Goal: Information Seeking & Learning: Learn about a topic

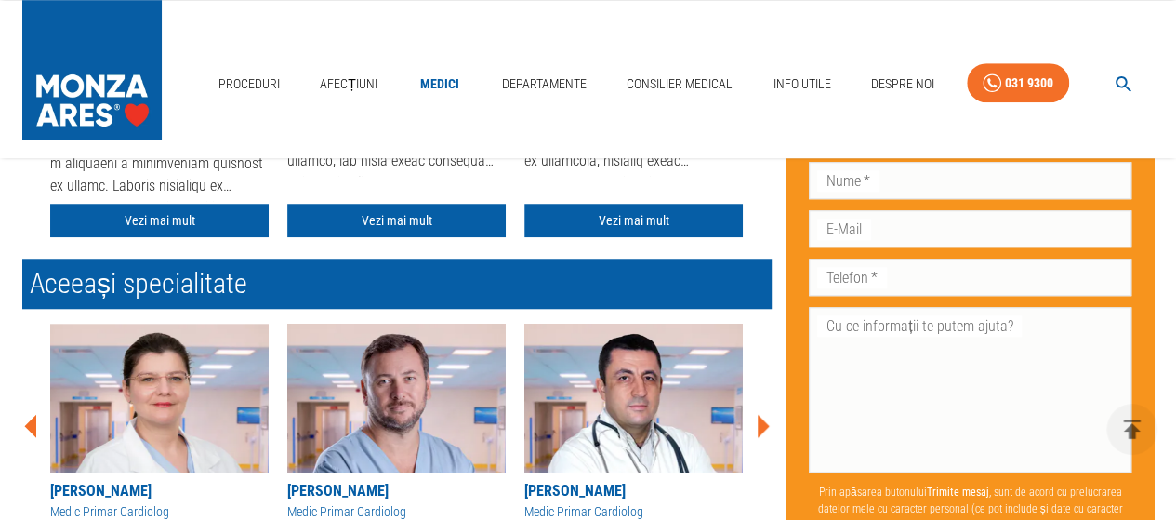
scroll to position [743, 0]
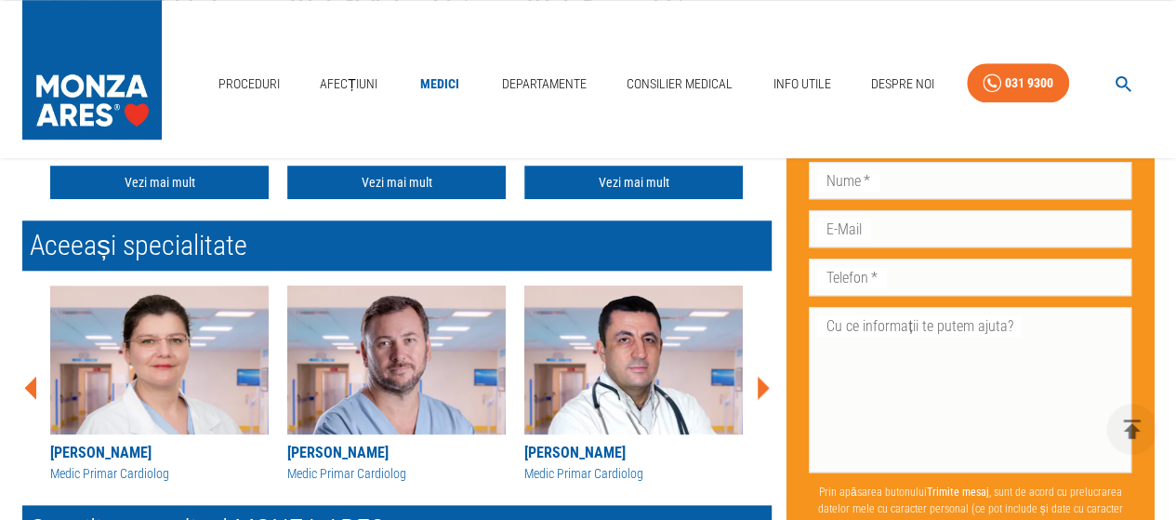
click at [760, 388] on icon at bounding box center [763, 387] width 12 height 23
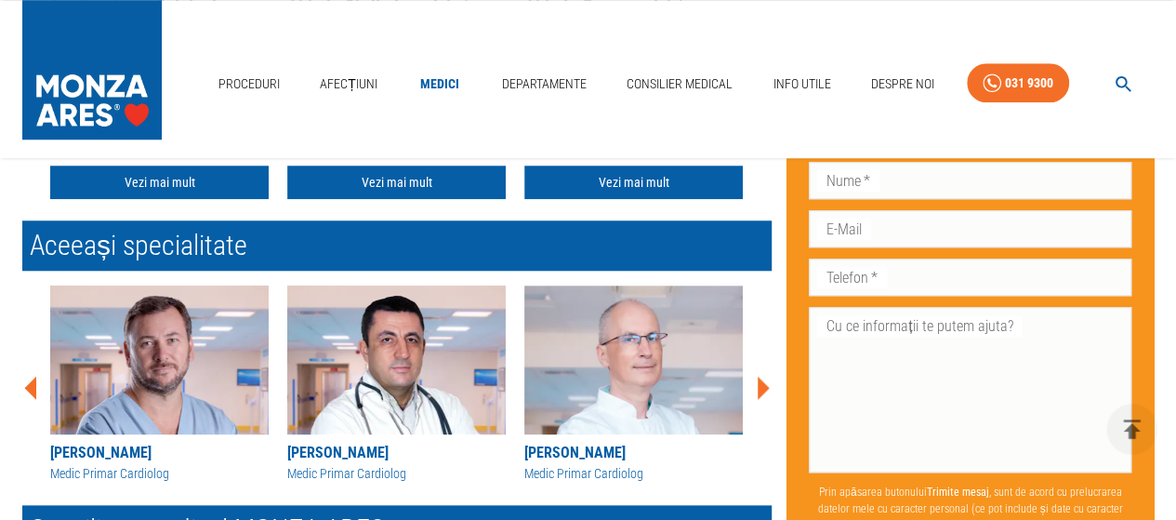
click at [760, 388] on icon at bounding box center [763, 387] width 12 height 23
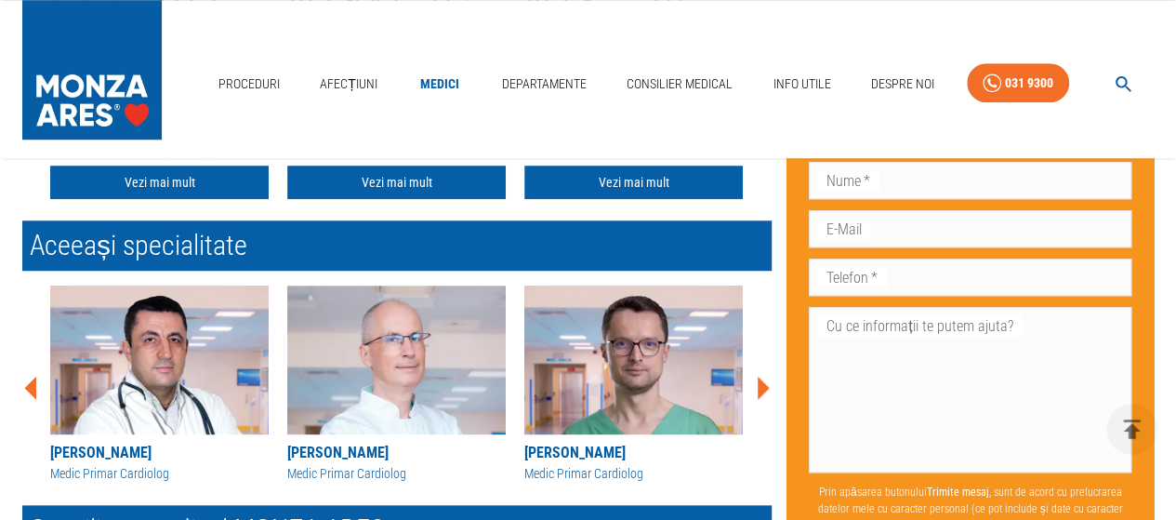
click at [764, 382] on icon at bounding box center [763, 387] width 12 height 23
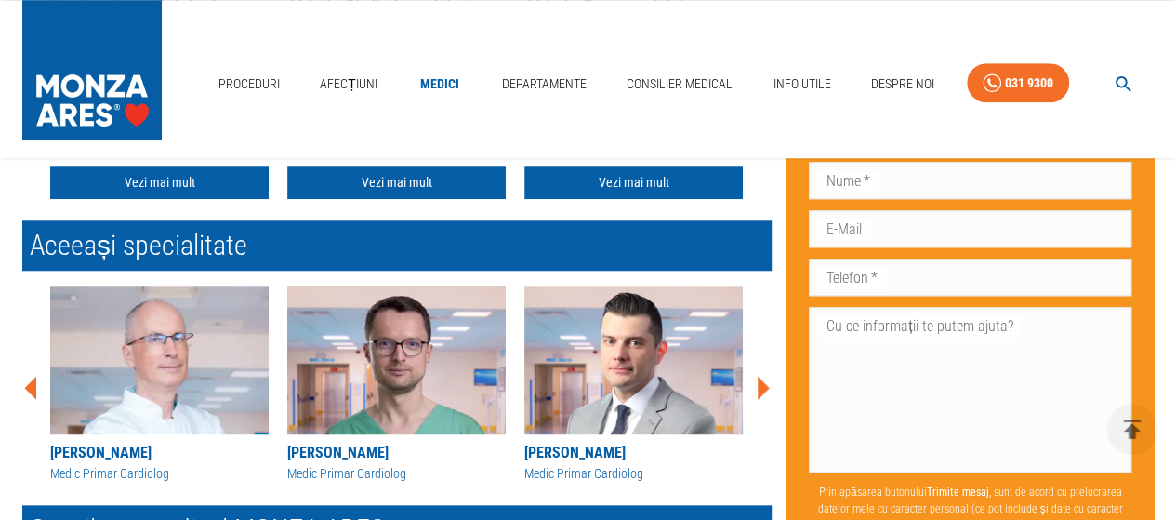
click at [764, 382] on icon at bounding box center [763, 387] width 12 height 23
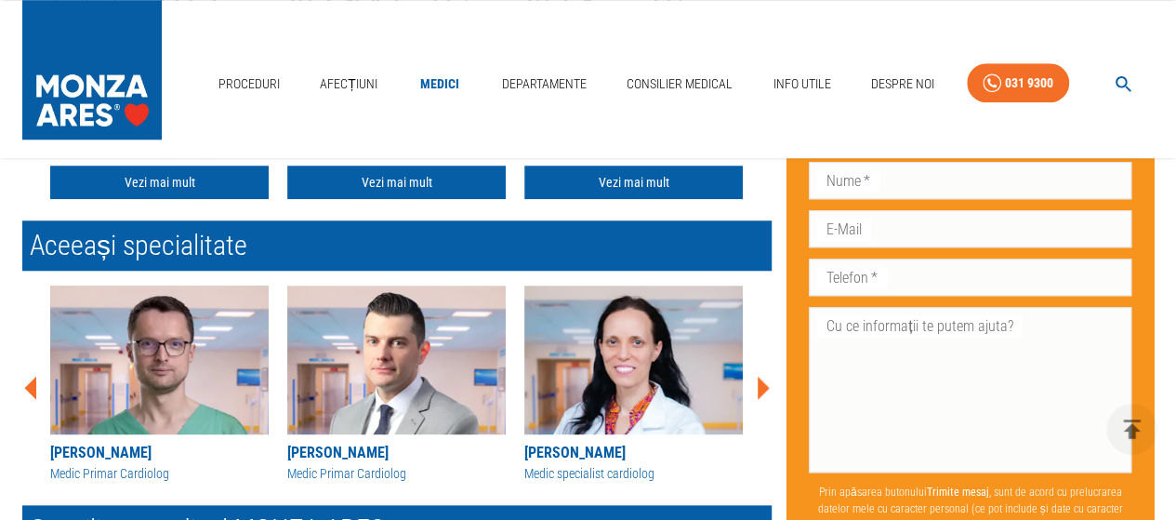
click at [764, 382] on icon at bounding box center [763, 387] width 12 height 23
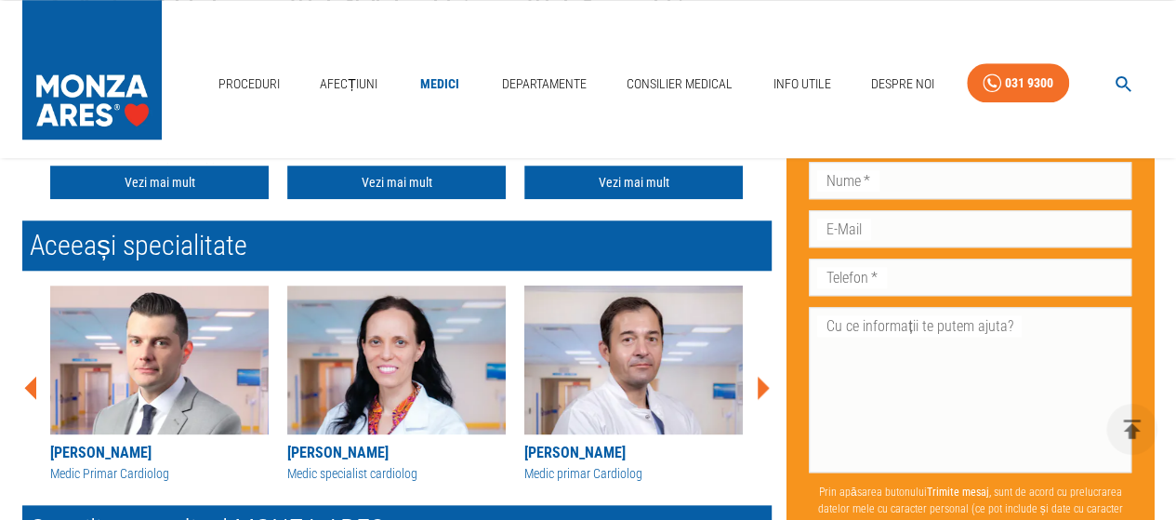
click at [759, 383] on icon at bounding box center [763, 387] width 12 height 23
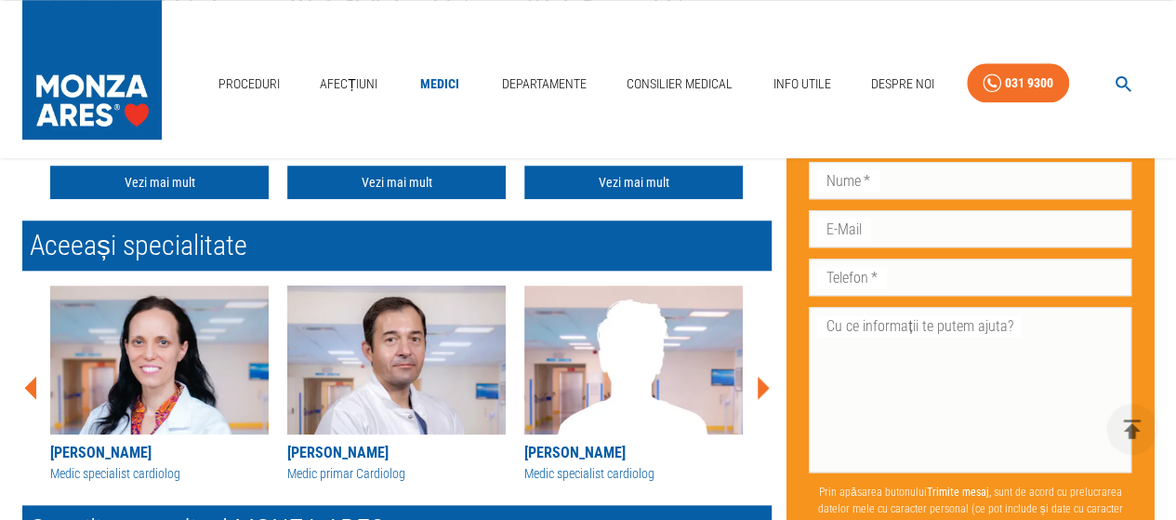
click at [759, 383] on icon at bounding box center [763, 387] width 12 height 23
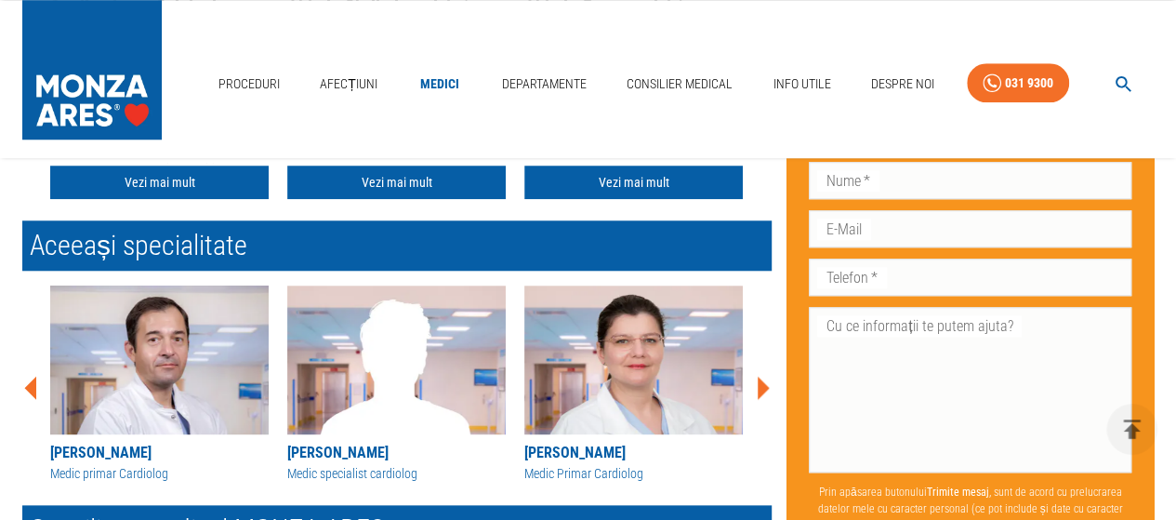
click at [759, 383] on icon at bounding box center [763, 387] width 12 height 23
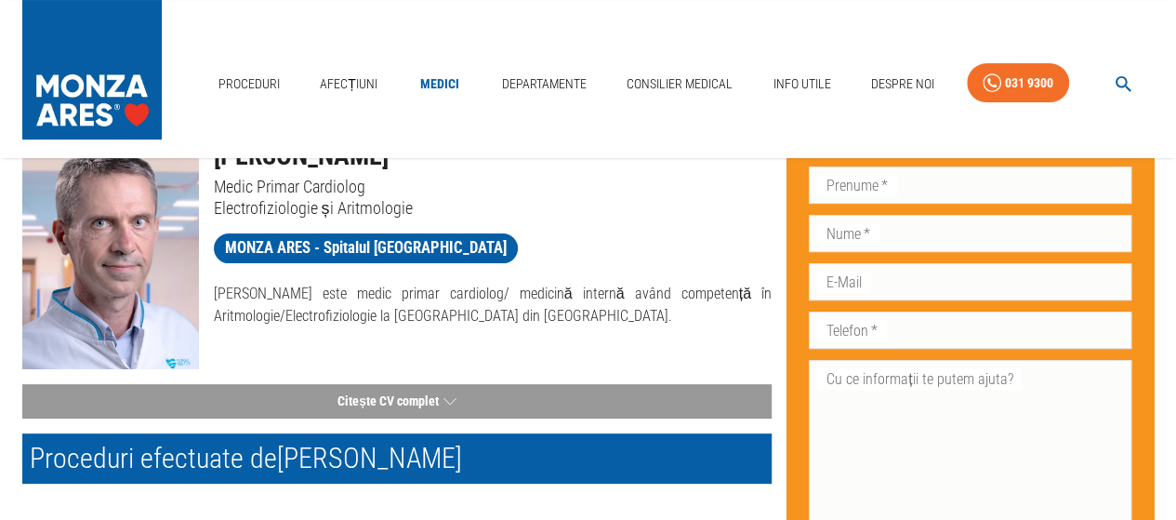
scroll to position [0, 0]
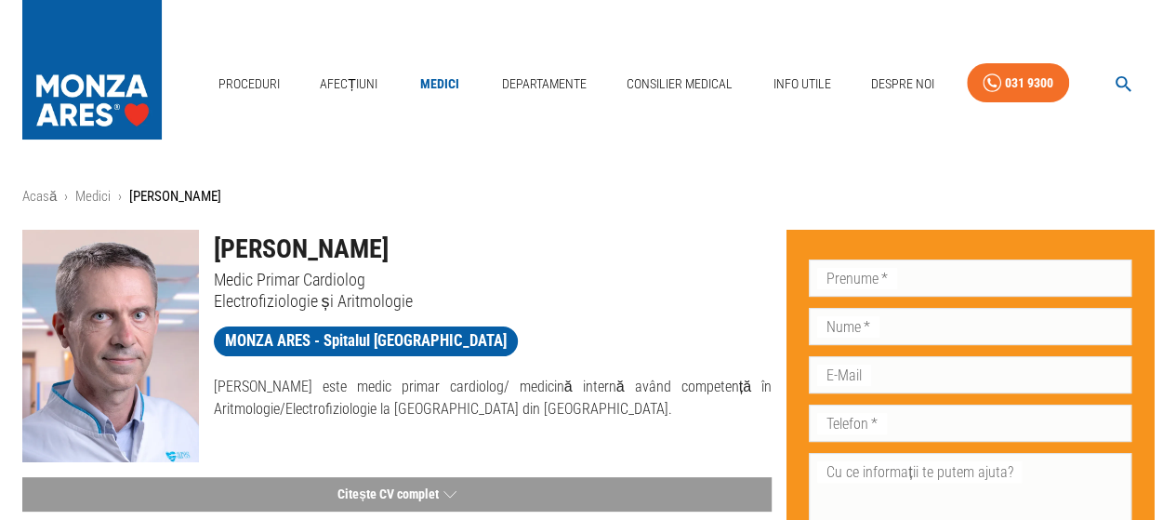
click at [590, 302] on p "Electrofiziologie și Aritmologie" at bounding box center [493, 300] width 559 height 21
drag, startPoint x: 215, startPoint y: 246, endPoint x: 393, endPoint y: 256, distance: 178.7
click at [393, 256] on h1 "[PERSON_NAME]" at bounding box center [493, 249] width 559 height 39
click at [455, 251] on h1 "[PERSON_NAME]" at bounding box center [493, 249] width 559 height 39
drag, startPoint x: 347, startPoint y: 256, endPoint x: 213, endPoint y: 259, distance: 133.9
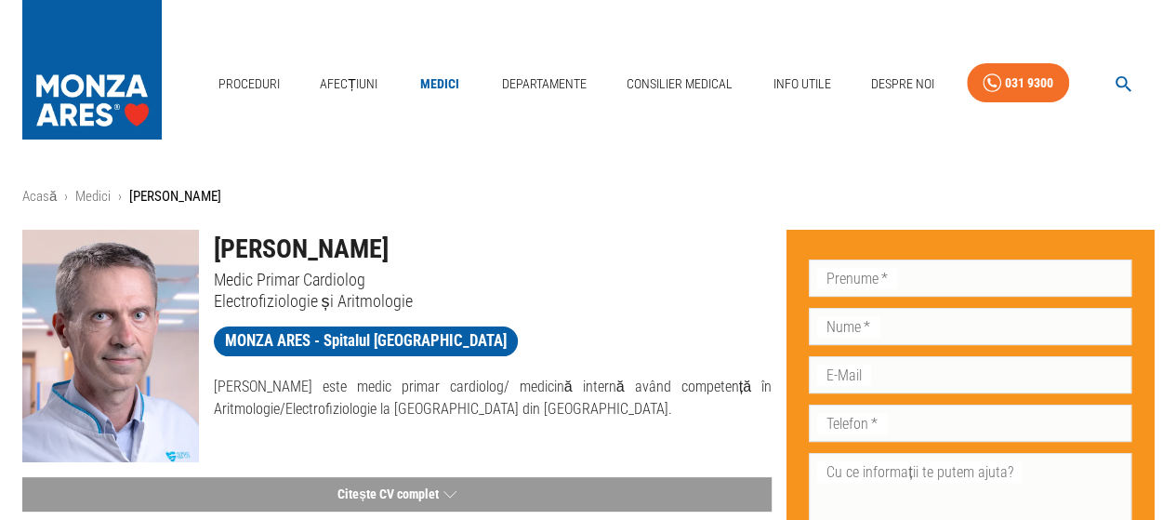
click at [214, 259] on h1 "[PERSON_NAME]" at bounding box center [493, 249] width 559 height 39
click at [550, 252] on h1 "[PERSON_NAME]" at bounding box center [493, 249] width 559 height 39
click at [503, 257] on h1 "[PERSON_NAME]" at bounding box center [493, 249] width 559 height 39
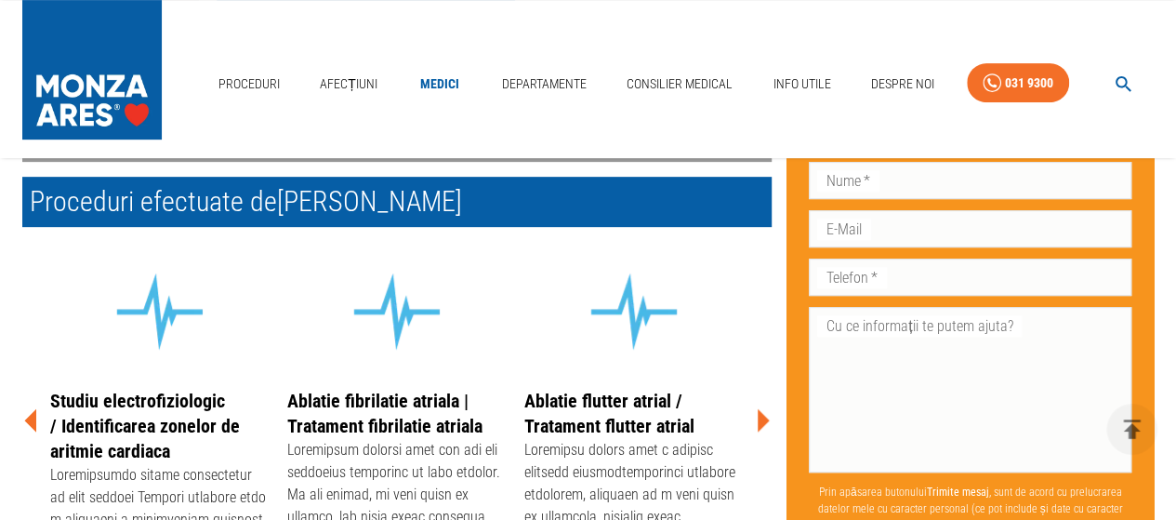
scroll to position [465, 0]
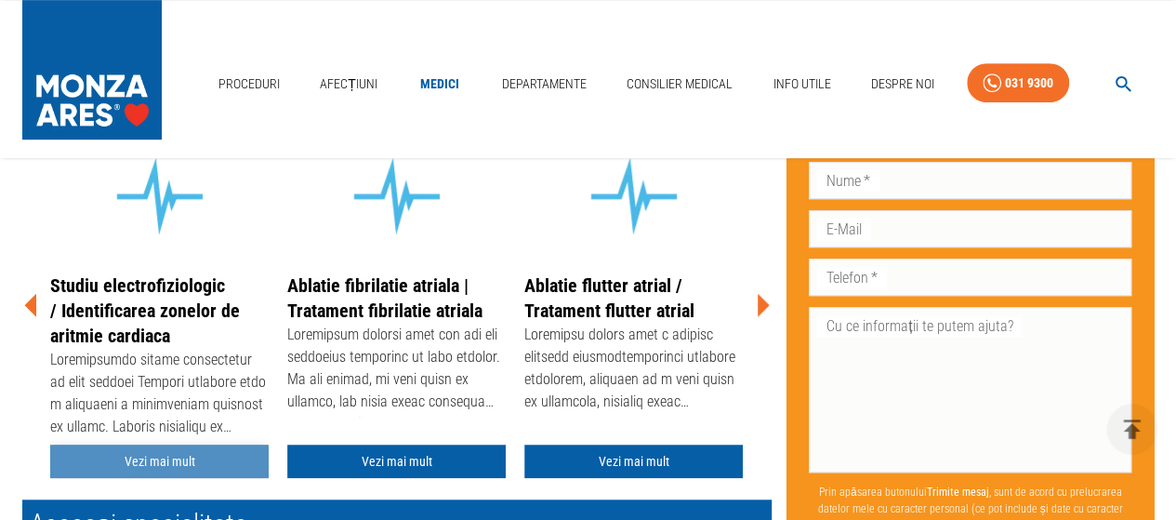
click at [162, 456] on link "Vezi mai mult" at bounding box center [159, 461] width 218 height 34
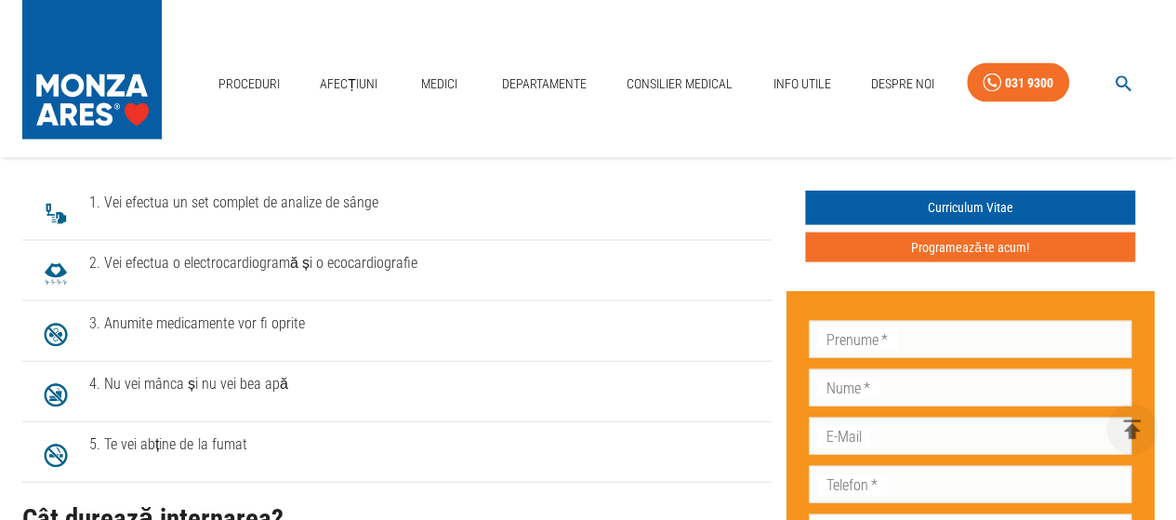
scroll to position [1766, 0]
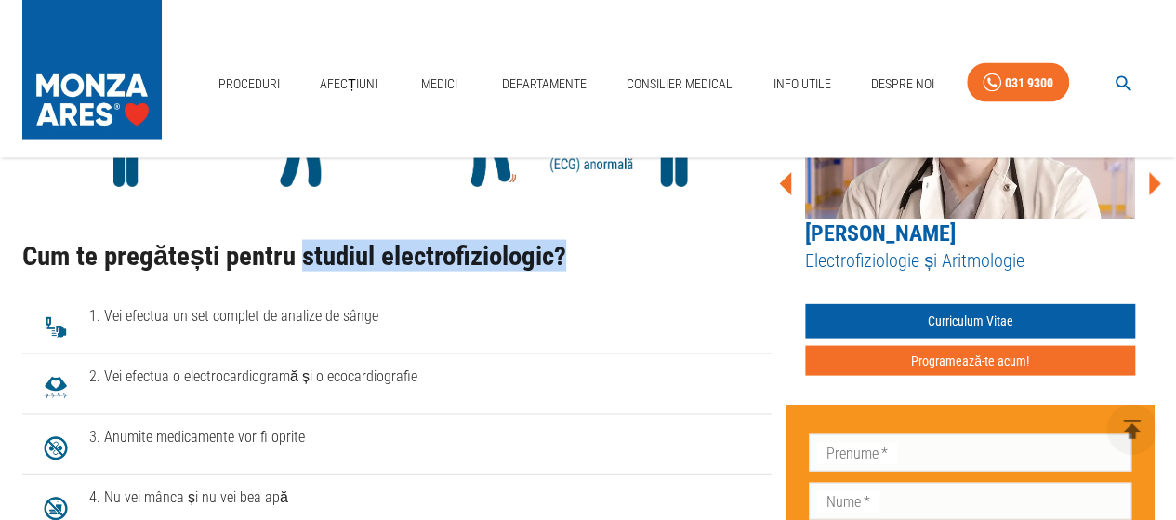
drag, startPoint x: 295, startPoint y: 264, endPoint x: 574, endPoint y: 284, distance: 280.5
click at [574, 284] on div "Cum te pregătești pentru studiul electrofiziologic?" at bounding box center [396, 255] width 749 height 73
click at [673, 287] on div "Cum te pregătești pentru studiul electrofiziologic?" at bounding box center [396, 255] width 749 height 73
drag, startPoint x: 295, startPoint y: 263, endPoint x: 629, endPoint y: 283, distance: 335.2
click at [629, 283] on div "Cum te pregătești pentru studiul electrofiziologic?" at bounding box center [396, 255] width 749 height 73
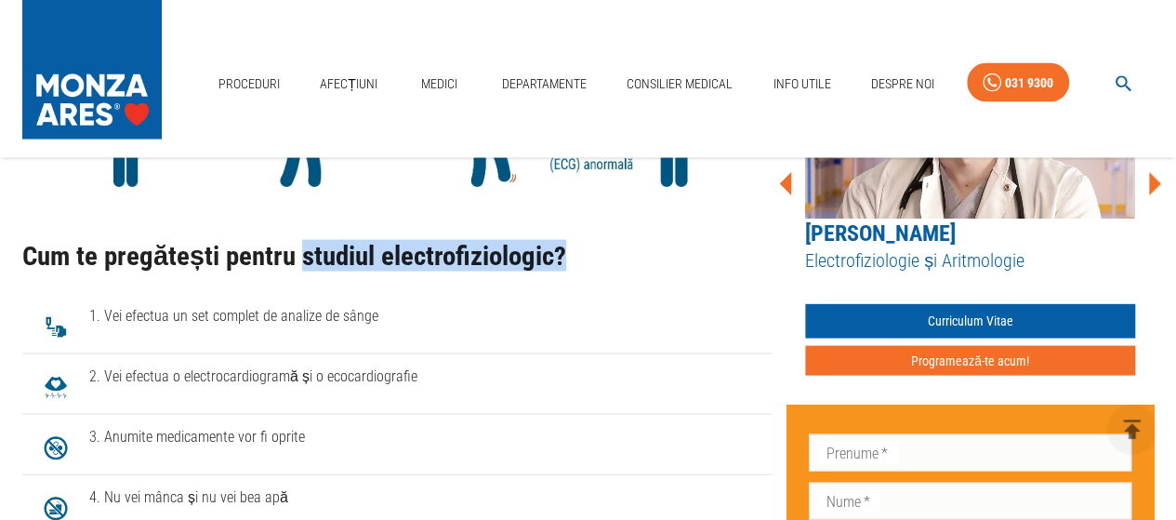
click at [648, 280] on div "Cum te pregătești pentru studiul electrofiziologic?" at bounding box center [396, 255] width 749 height 73
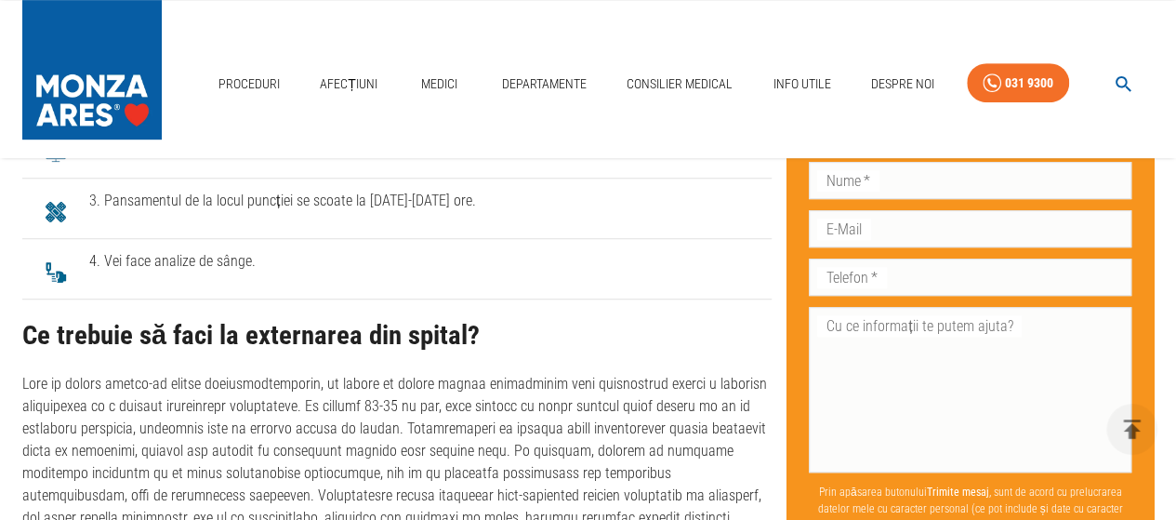
scroll to position [4063, 0]
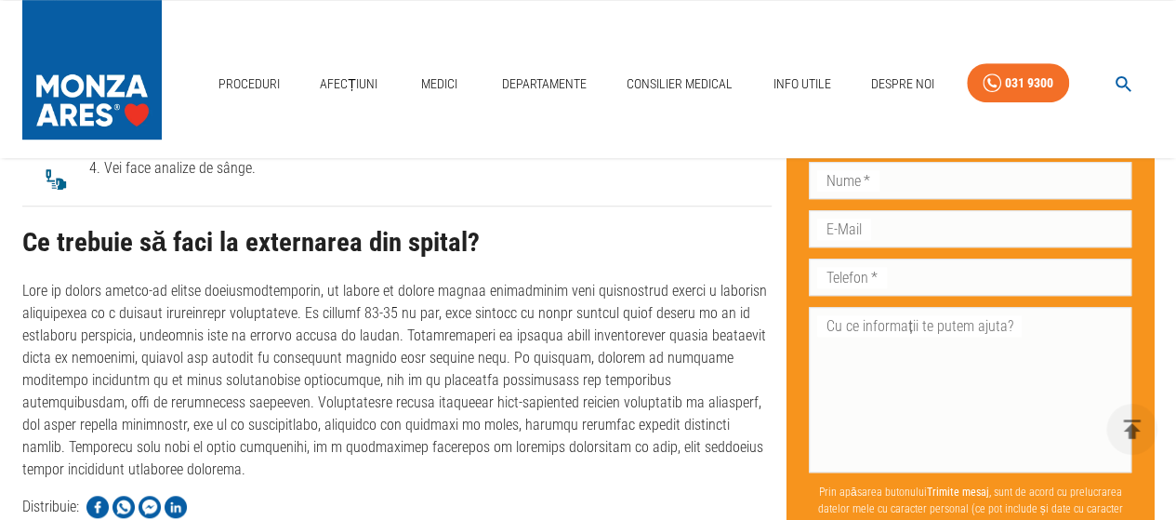
click at [670, 416] on p at bounding box center [396, 380] width 749 height 201
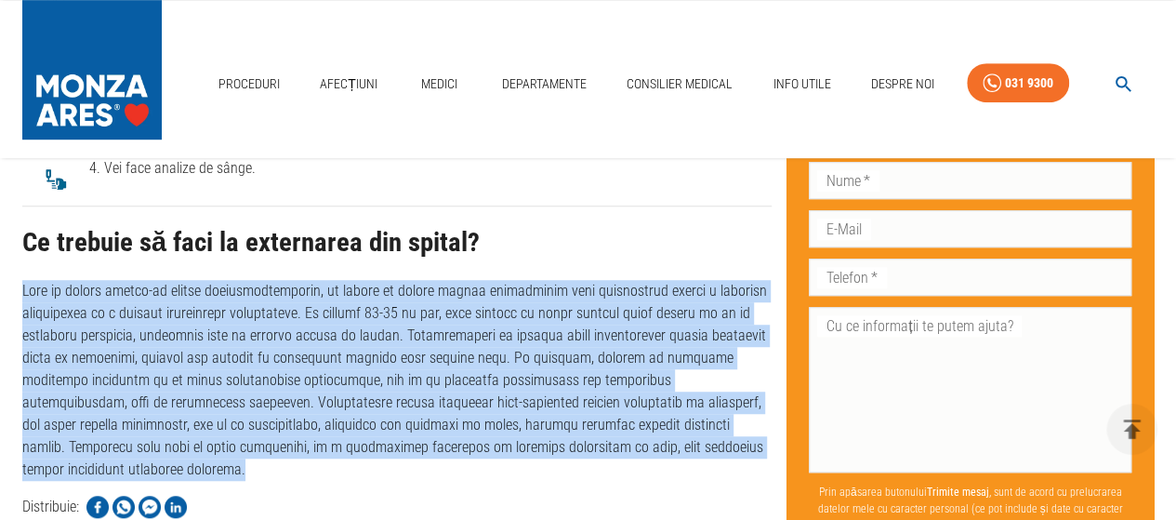
drag, startPoint x: 20, startPoint y: 257, endPoint x: 567, endPoint y: 428, distance: 573.2
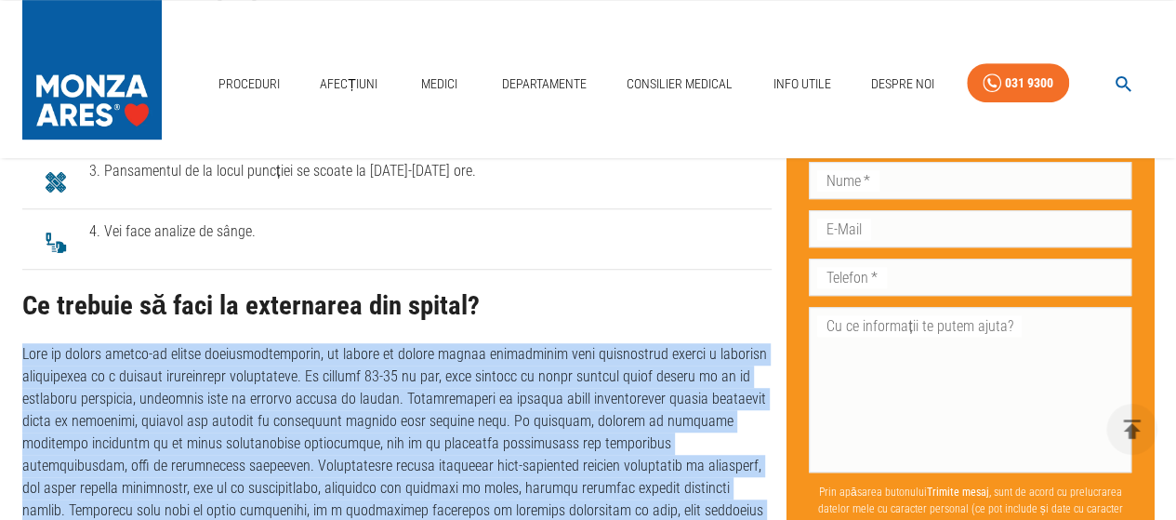
scroll to position [3970, 0]
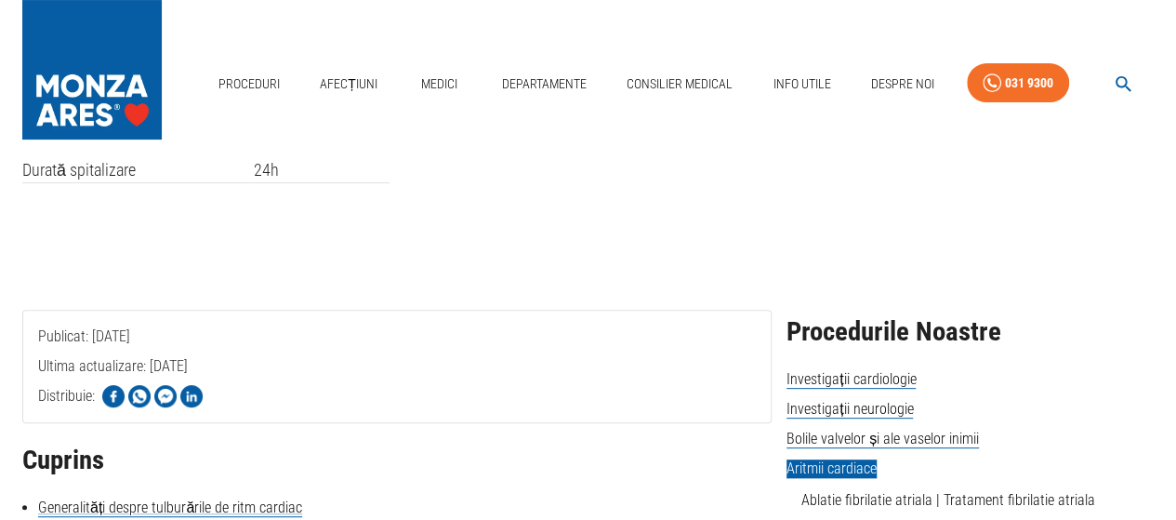
scroll to position [0, 0]
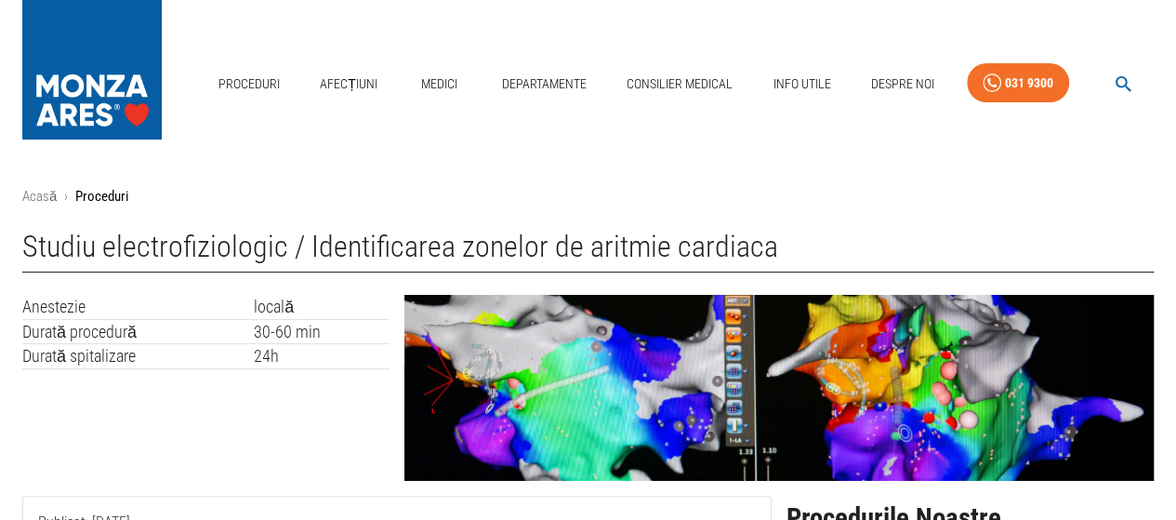
click at [819, 243] on h1 "Studiu electrofiziologic / Identificarea zonelor de aritmie cardiaca" at bounding box center [587, 251] width 1131 height 43
click at [842, 233] on h1 "Studiu electrofiziologic / Identificarea zonelor de aritmie cardiaca" at bounding box center [587, 251] width 1131 height 43
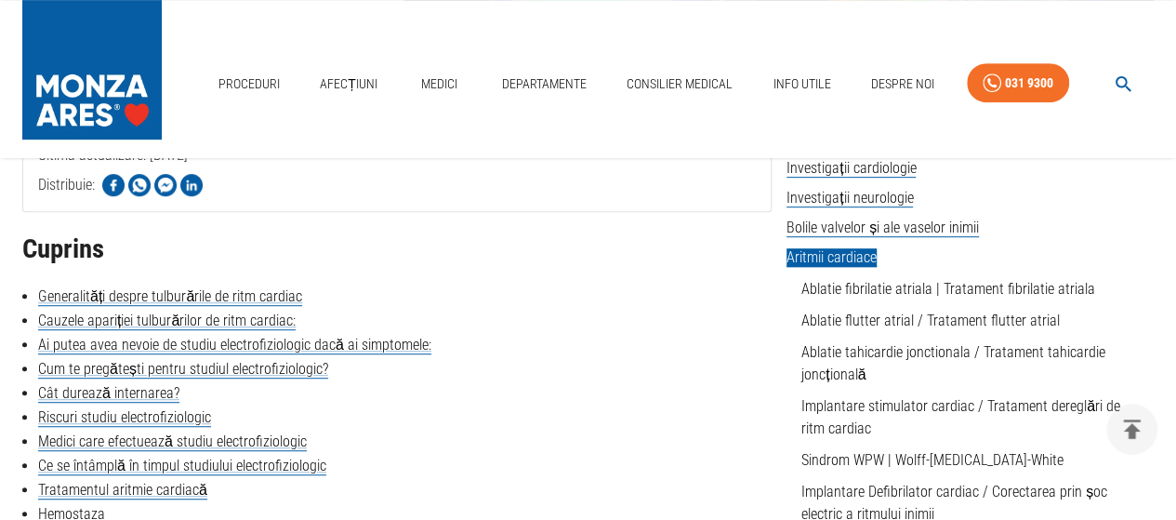
scroll to position [372, 0]
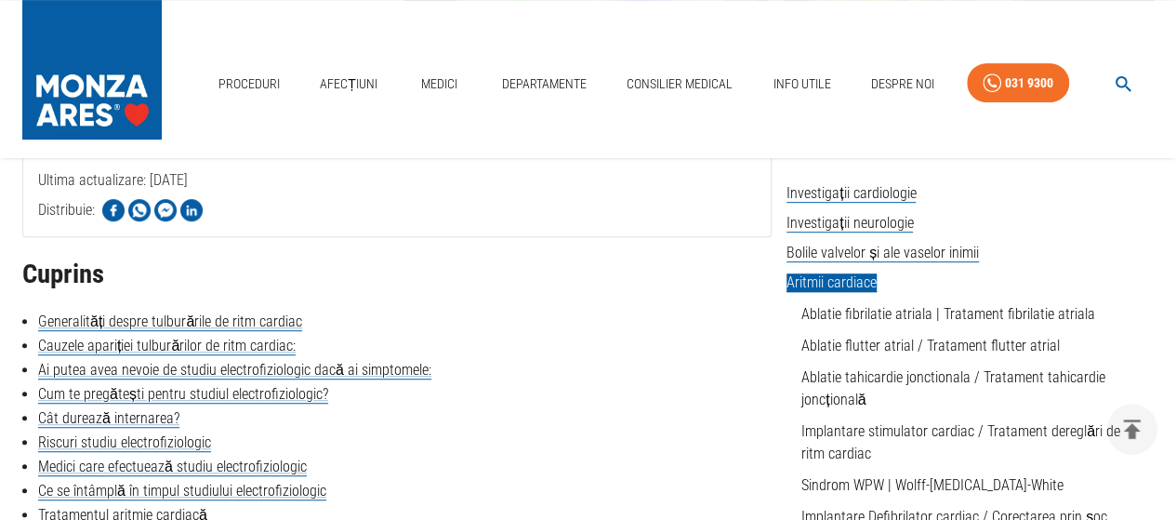
click at [519, 339] on li "Cauzele apariției tulburărilor de ritm cardiac:" at bounding box center [396, 346] width 749 height 22
